Goal: Transaction & Acquisition: Purchase product/service

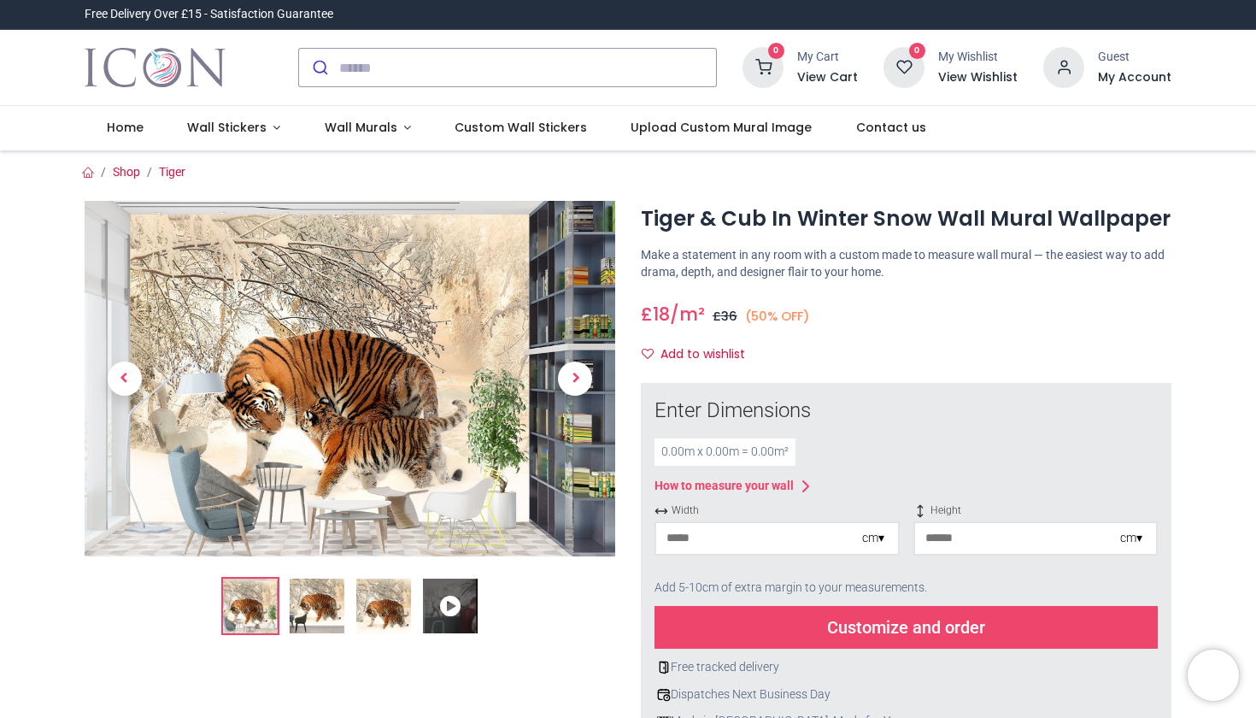
click at [461, 602] on icon at bounding box center [450, 606] width 55 height 55
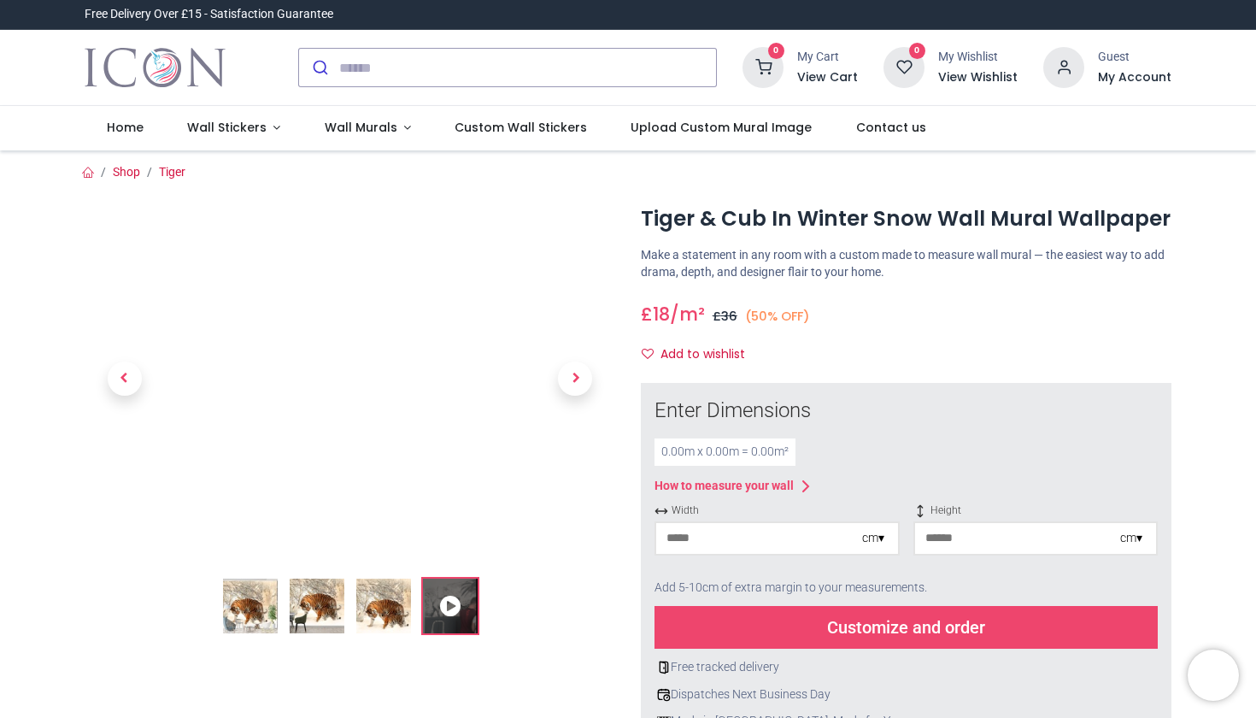
click at [452, 608] on icon at bounding box center [450, 606] width 55 height 55
click at [1168, 283] on div "Tiger & Cub In Winter Snow Wall Mural Wallpaper [URL][DOMAIN_NAME] [URL][DOMAIN…" at bounding box center [906, 664] width 556 height 927
click at [238, 606] on img at bounding box center [250, 606] width 55 height 55
